Goal: Transaction & Acquisition: Subscribe to service/newsletter

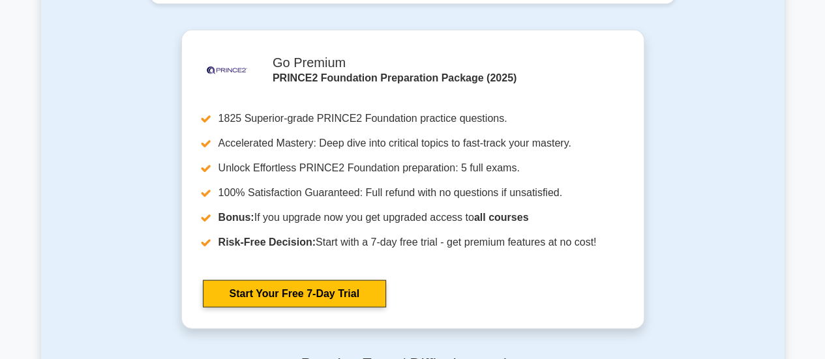
scroll to position [1434, 0]
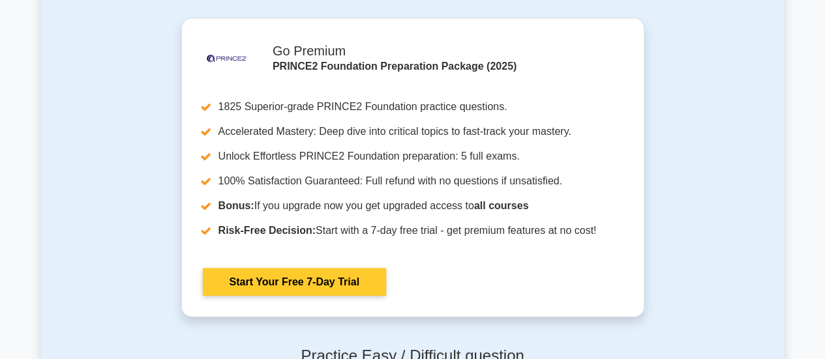
click at [295, 284] on link "Start Your Free 7-Day Trial" at bounding box center [294, 282] width 183 height 27
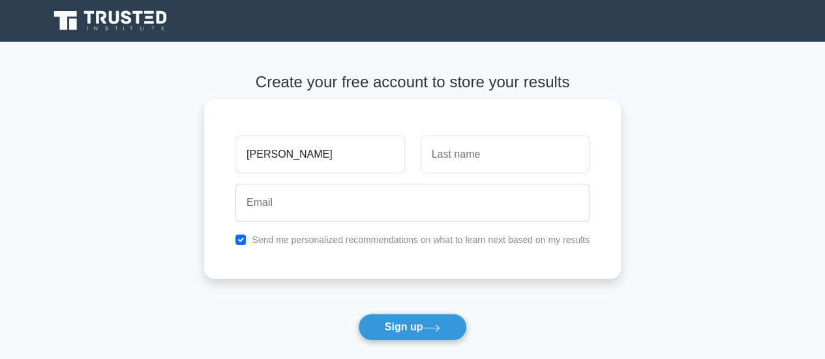
type input "[PERSON_NAME]"
type input "Otsu"
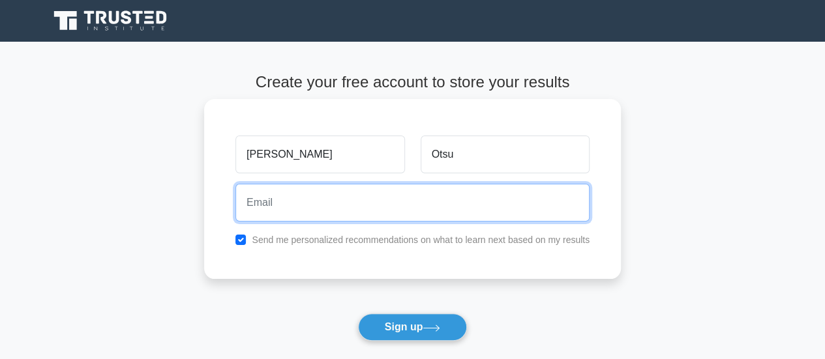
click at [262, 205] on input "email" at bounding box center [412, 203] width 354 height 38
type input "green_apple0118yamato@yahoo.co.jp"
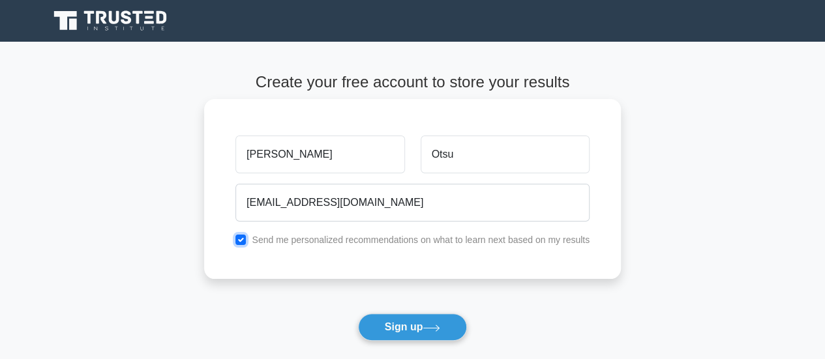
click at [241, 242] on input "checkbox" at bounding box center [240, 240] width 10 height 10
checkbox input "false"
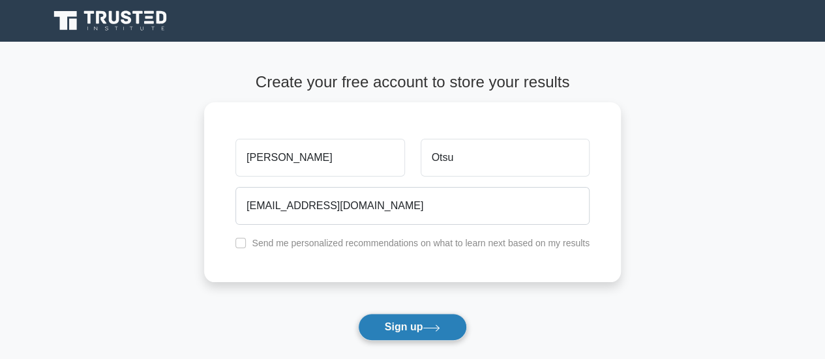
click at [406, 329] on button "Sign up" at bounding box center [413, 327] width 110 height 27
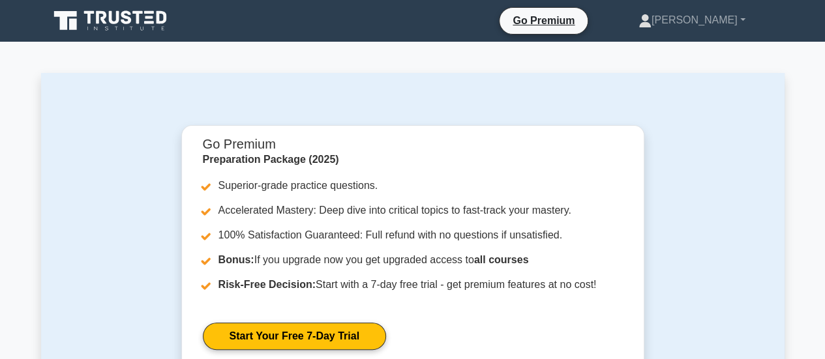
click at [121, 15] on icon at bounding box center [111, 20] width 125 height 25
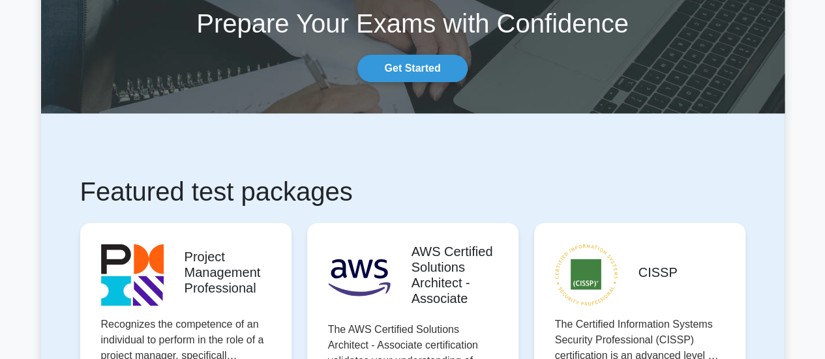
scroll to position [196, 0]
